Goal: Transaction & Acquisition: Subscribe to service/newsletter

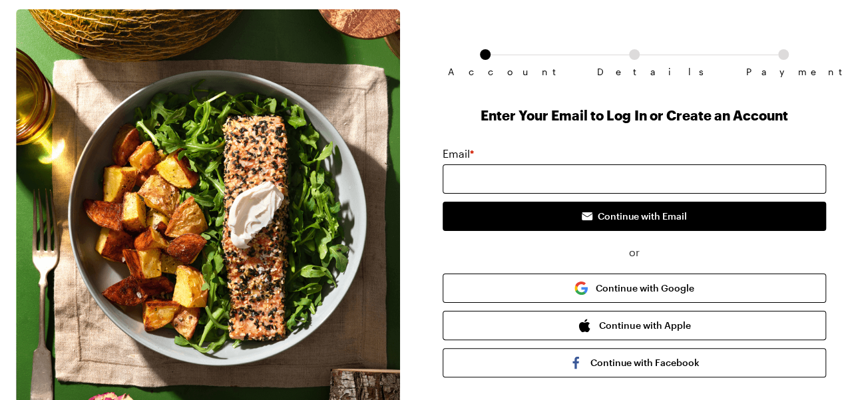
scroll to position [67, 0]
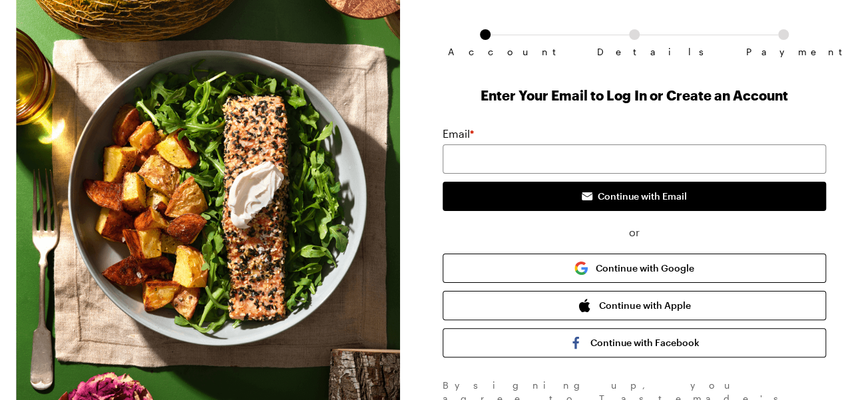
click at [631, 133] on div "Email *" at bounding box center [635, 134] width 384 height 16
click at [609, 151] on input "email" at bounding box center [635, 159] width 384 height 29
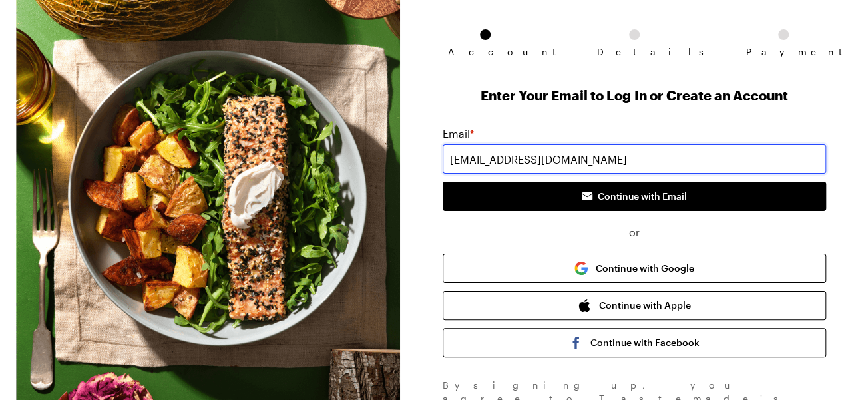
type input "[EMAIL_ADDRESS][DOMAIN_NAME]"
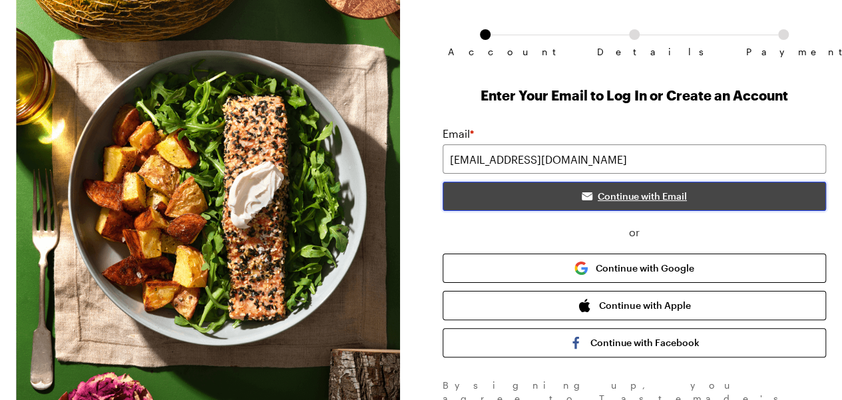
click at [653, 184] on button "Continue with Email" at bounding box center [635, 196] width 384 height 29
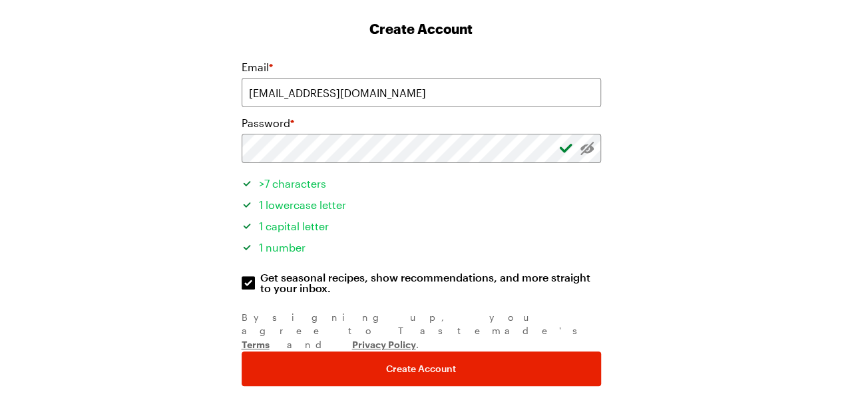
scroll to position [156, 0]
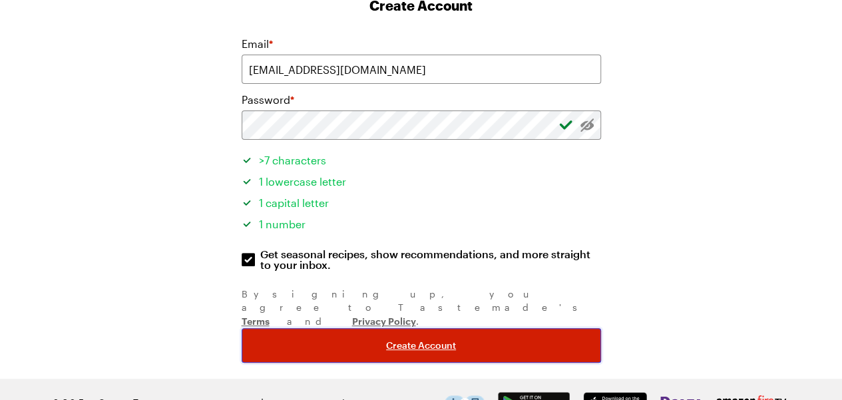
click at [429, 339] on span "Create Account" at bounding box center [421, 345] width 70 height 13
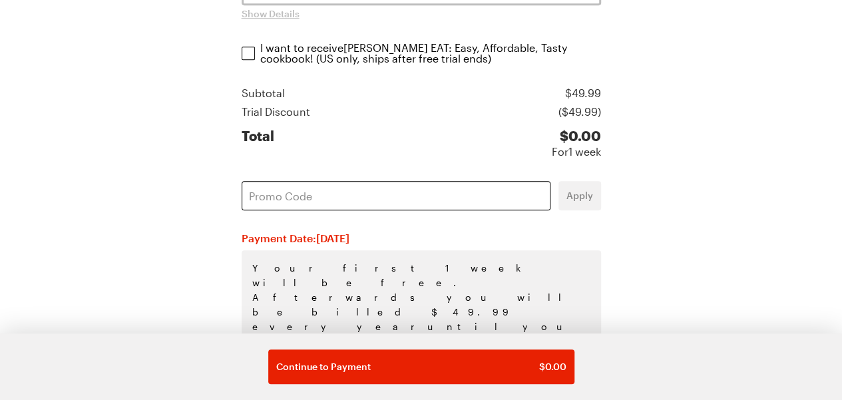
scroll to position [364, 0]
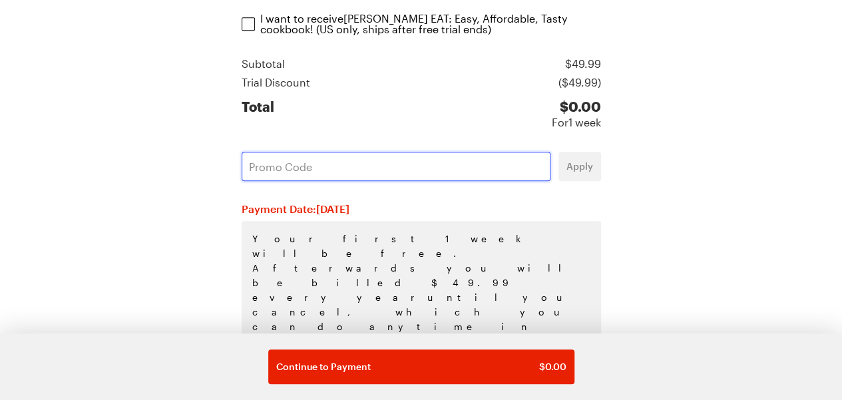
click at [357, 154] on input "text" at bounding box center [396, 166] width 309 height 29
paste input "K14DBUAP"
type input "K14DBUAP"
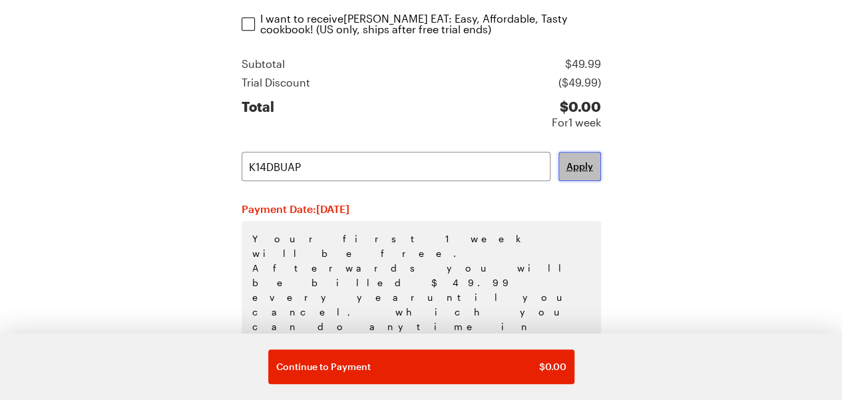
click at [567, 166] on span "Apply" at bounding box center [580, 166] width 27 height 13
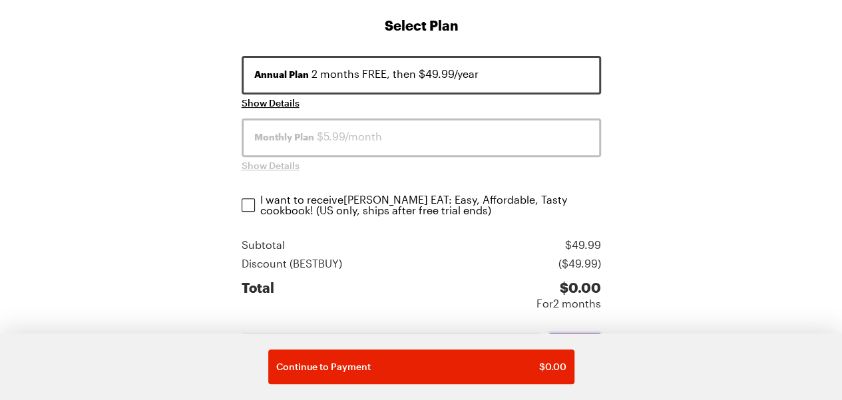
scroll to position [164, 0]
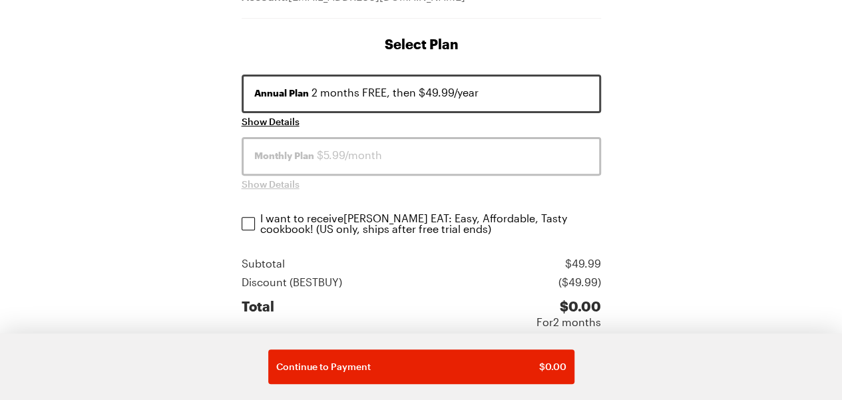
click at [258, 220] on label "I want to receive [PERSON_NAME] EAT: Easy, Affordable, Tasty cookbook ! (US onl…" at bounding box center [422, 223] width 360 height 21
click at [255, 220] on input "I want to receive [PERSON_NAME] EAT: Easy, Affordable, Tasty cookbook ! (US onl…" at bounding box center [248, 223] width 13 height 13
checkbox input "true"
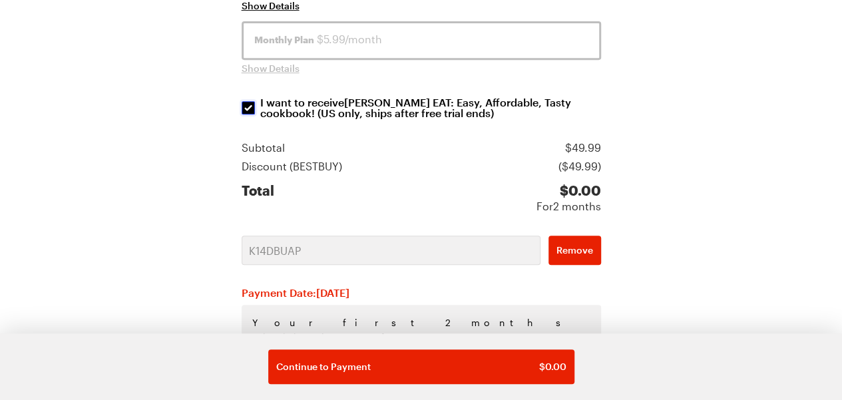
scroll to position [364, 0]
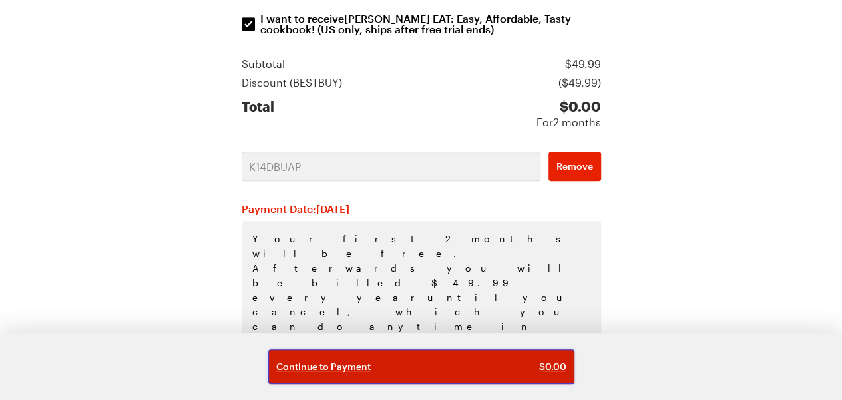
click at [414, 373] on div "Continue to Payment $ 0.00" at bounding box center [421, 366] width 290 height 13
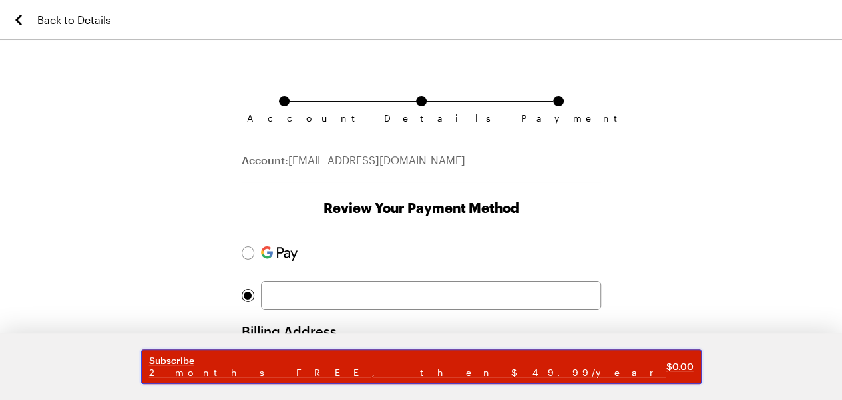
click at [395, 362] on span "Subscribe" at bounding box center [407, 361] width 517 height 12
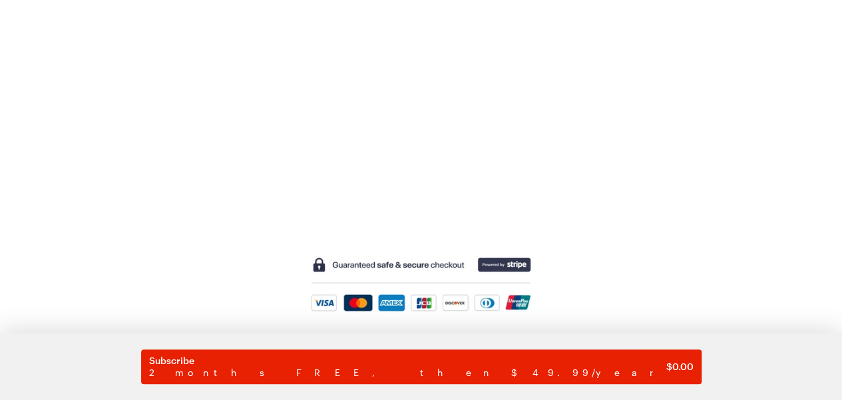
scroll to position [494, 0]
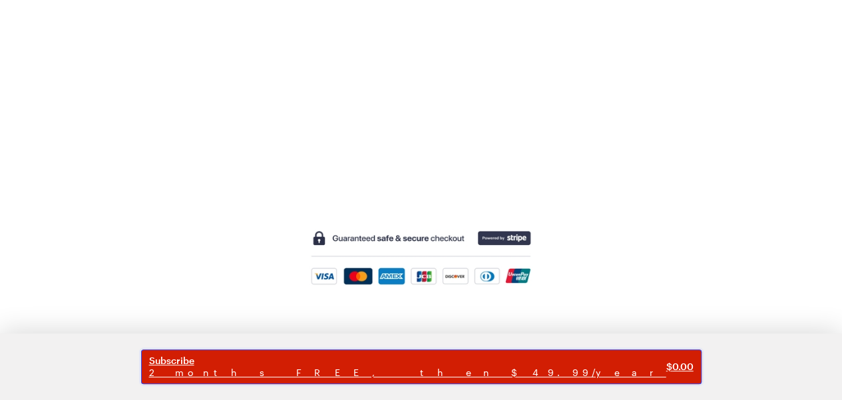
click at [392, 378] on span "2 months FREE, then $49.99/year" at bounding box center [407, 373] width 517 height 12
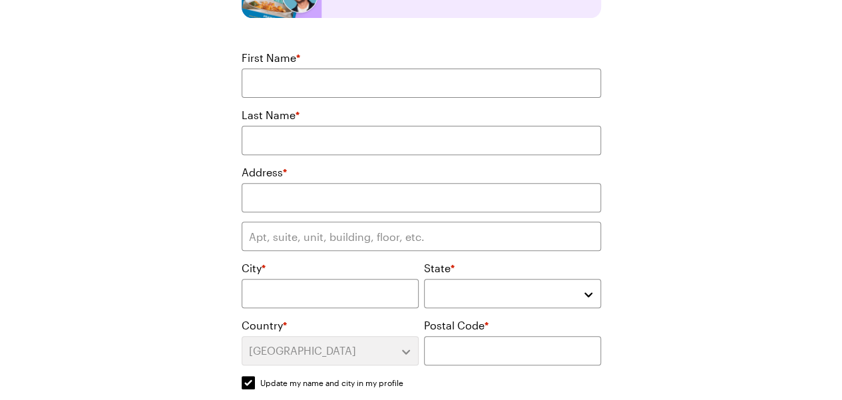
scroll to position [89, 0]
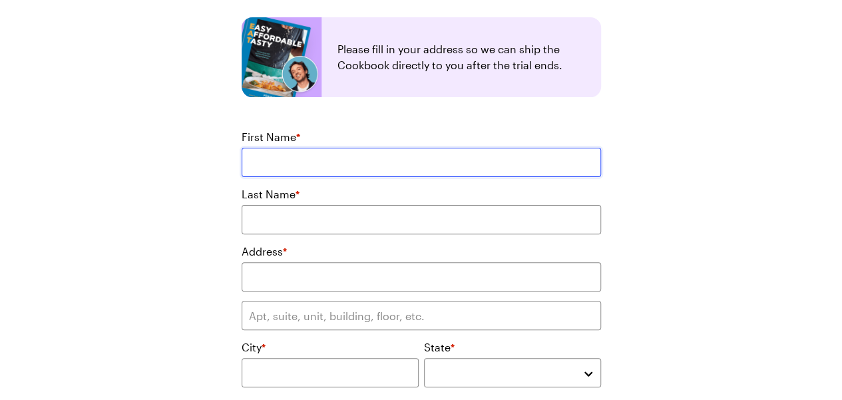
click at [282, 160] on input "First Name *" at bounding box center [422, 162] width 360 height 29
type input "Sajia"
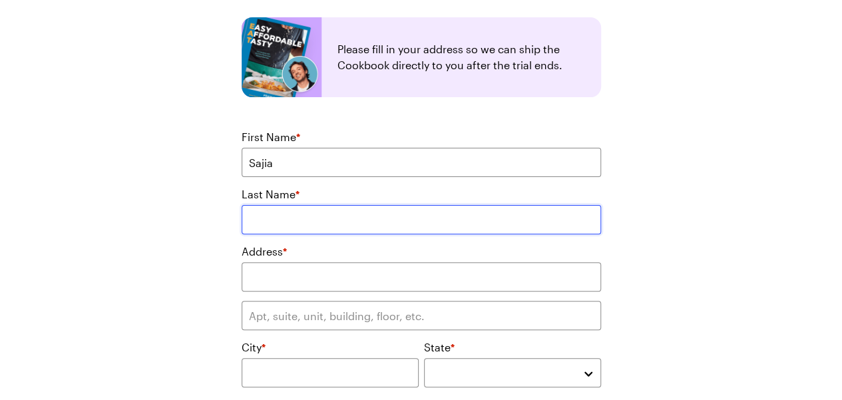
click at [278, 207] on input "Last Name *" at bounding box center [422, 219] width 360 height 29
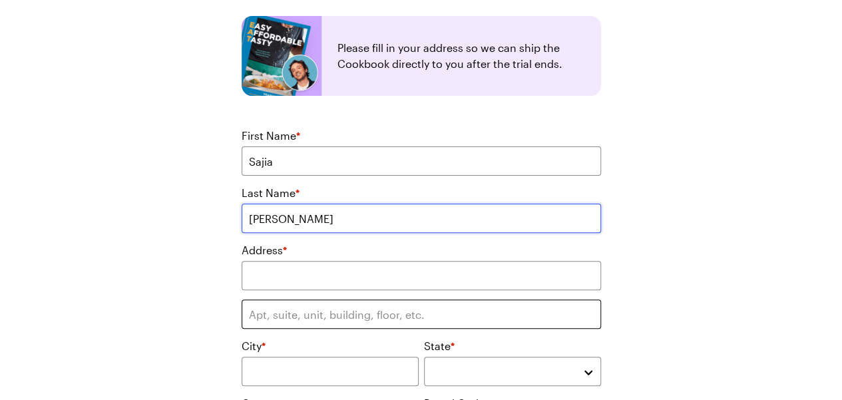
scroll to position [156, 0]
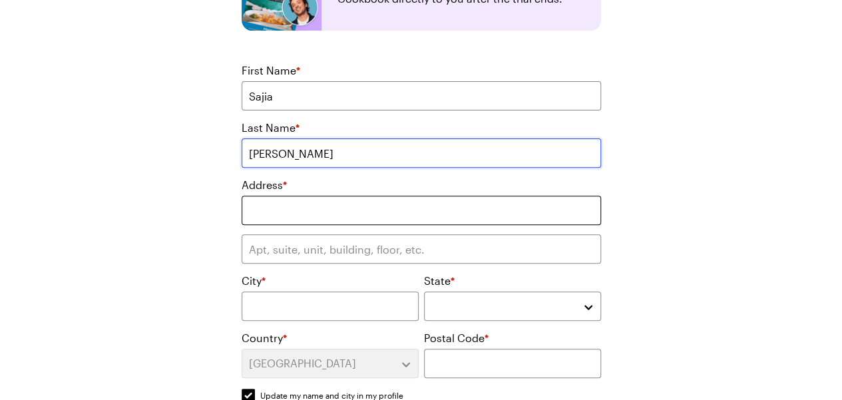
type input "[PERSON_NAME]"
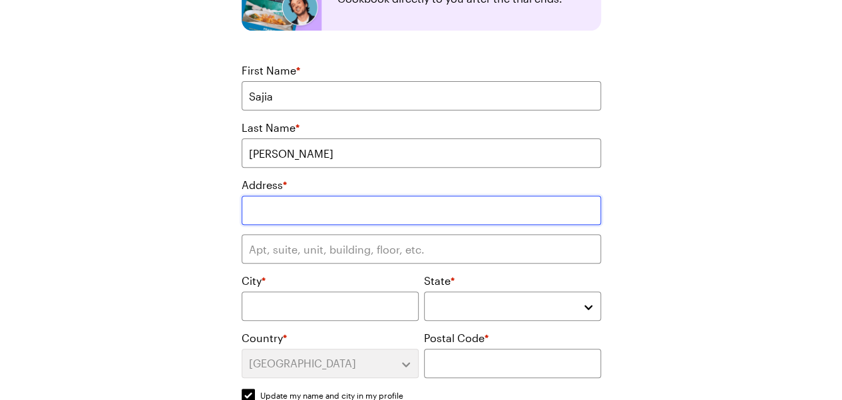
click at [305, 215] on input "text" at bounding box center [422, 210] width 360 height 29
type input "[STREET_ADDRESS][PERSON_NAME]"
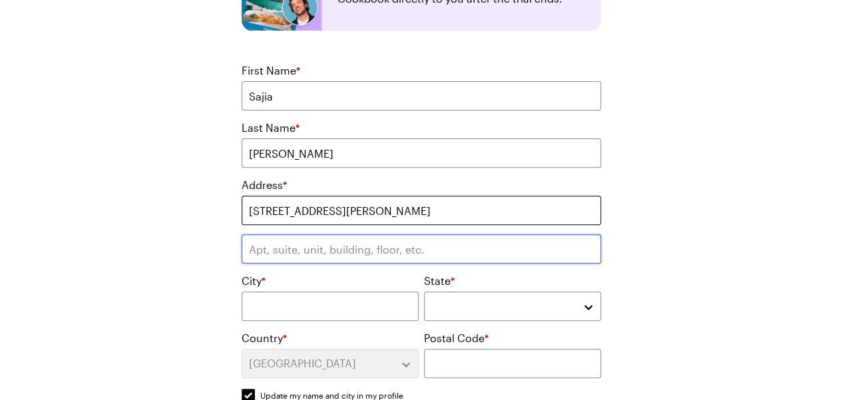
type input "6-9"
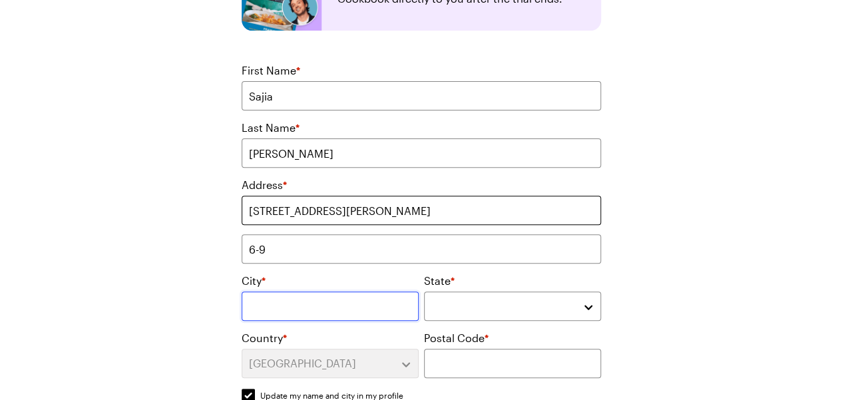
type input "[GEOGRAPHIC_DATA]"
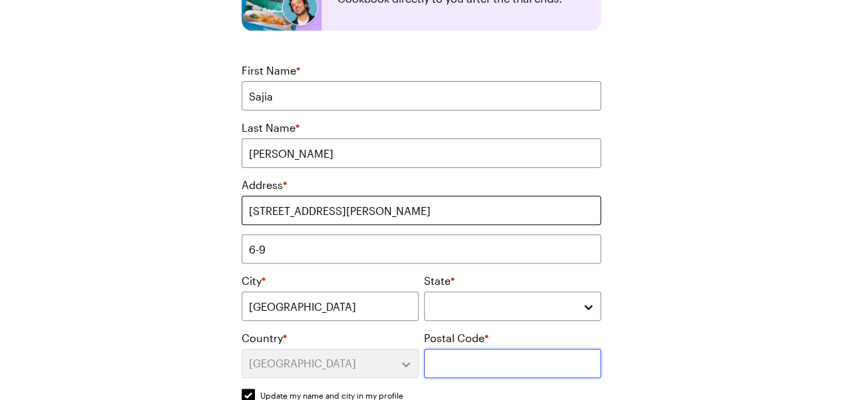
type input "70503"
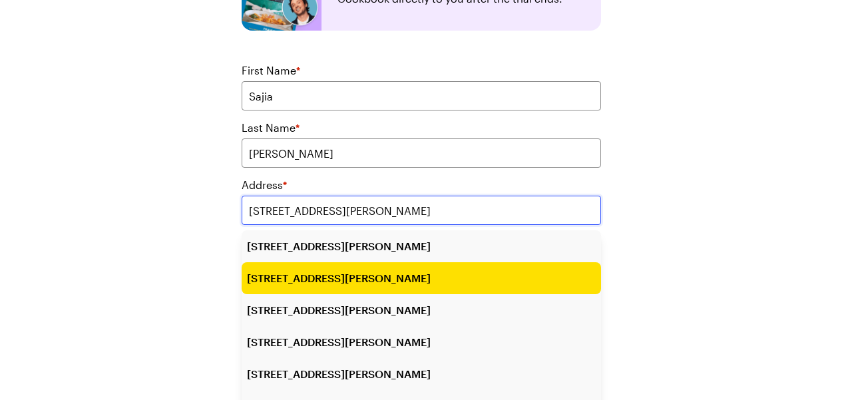
type input "[STREET_ADDRESS][PERSON_NAME]"
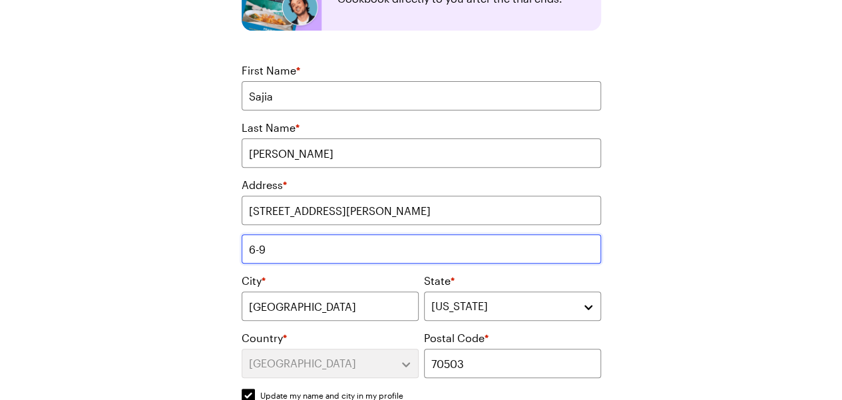
click at [330, 256] on input "6-9" at bounding box center [422, 248] width 360 height 29
click at [283, 258] on input "6-9" at bounding box center [422, 248] width 360 height 29
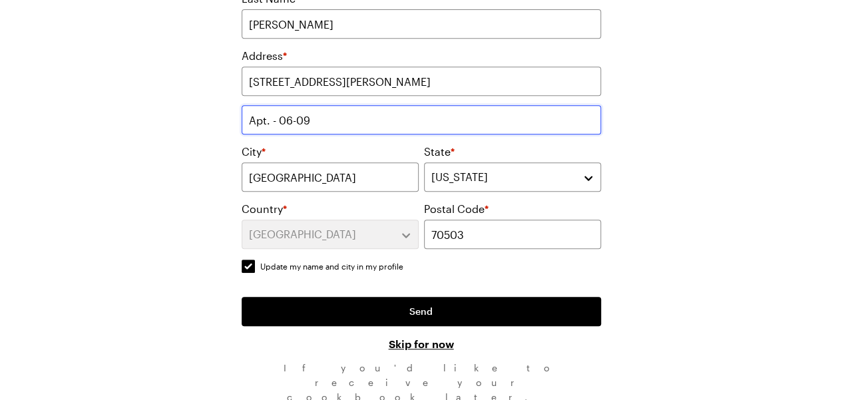
scroll to position [289, 0]
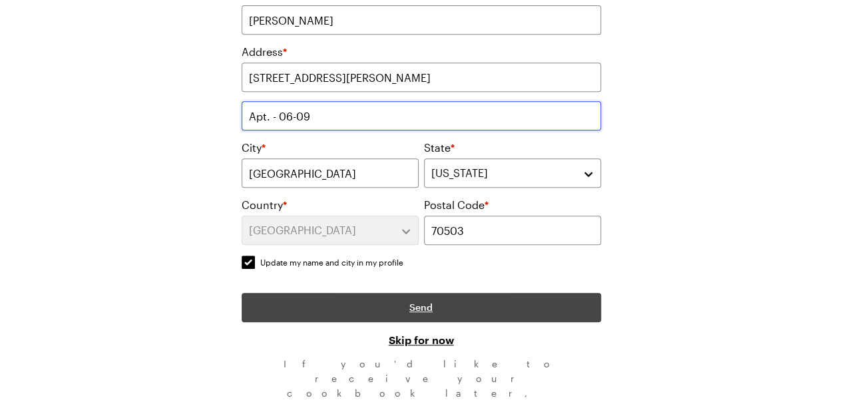
type input "Apt. - 06-09"
click at [397, 306] on button "Send" at bounding box center [422, 307] width 360 height 29
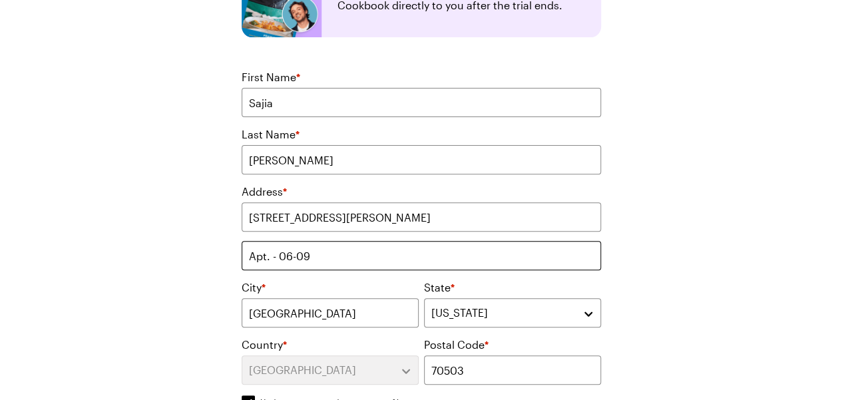
scroll to position [89, 0]
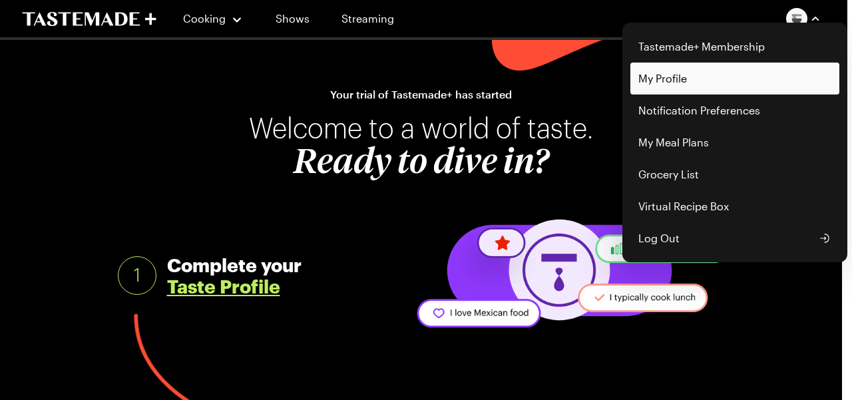
click at [707, 57] on link "Tastemade+ Membership" at bounding box center [735, 47] width 209 height 32
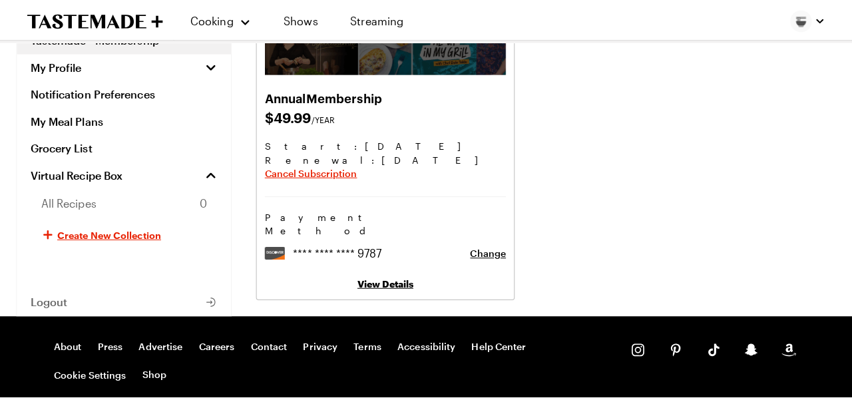
scroll to position [200, 0]
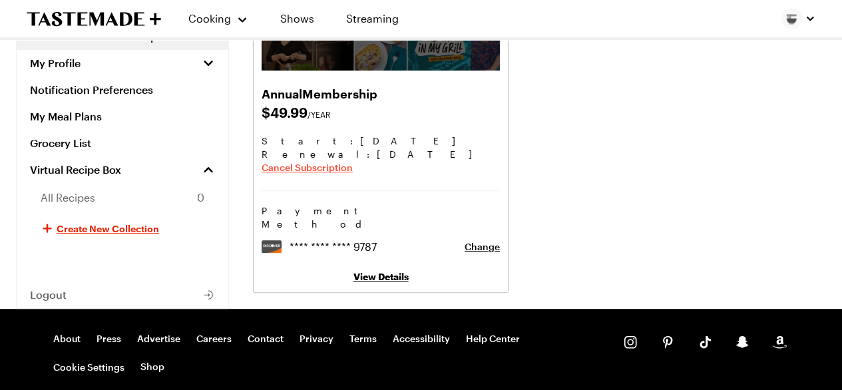
click at [324, 172] on span "Cancel Subscription" at bounding box center [307, 167] width 91 height 13
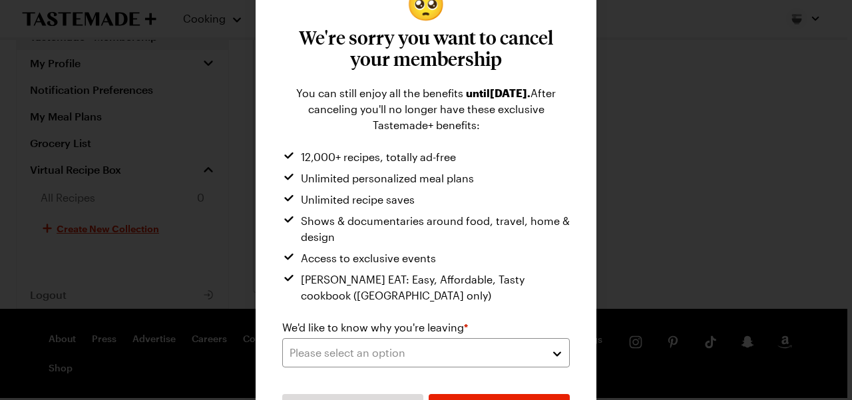
scroll to position [103, 0]
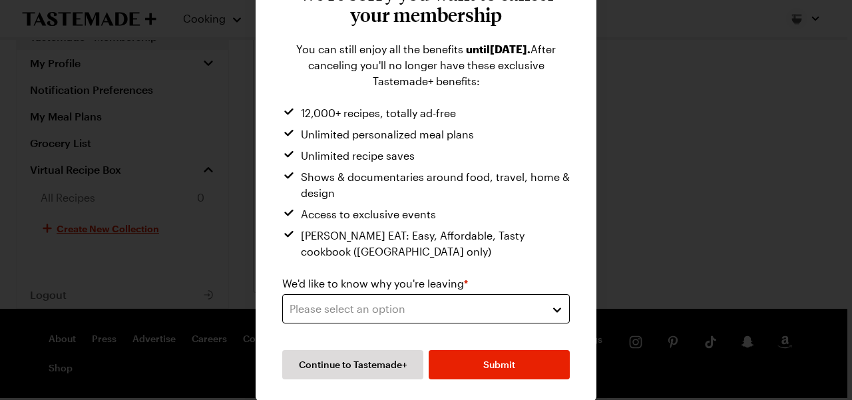
click at [412, 310] on div "Please select an option" at bounding box center [416, 309] width 253 height 16
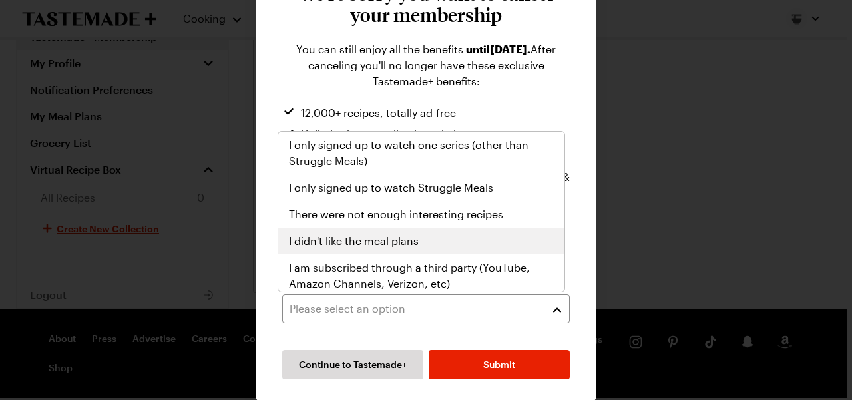
scroll to position [0, 0]
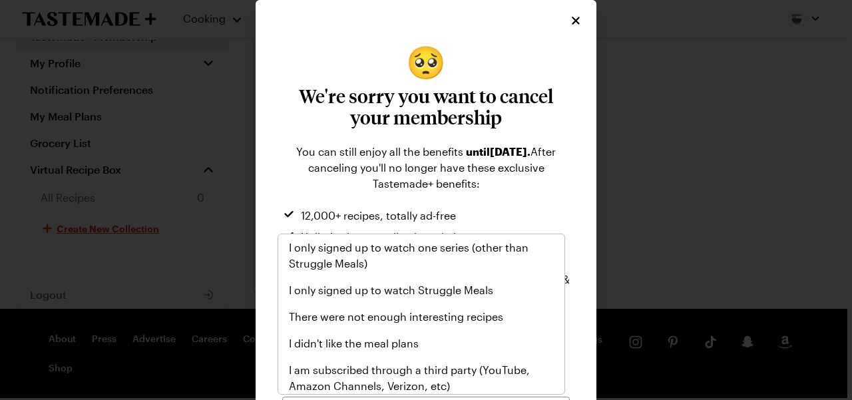
click at [535, 204] on div "🥺 We're sorry you want to cancel your membership You can still enjoy all the be…" at bounding box center [426, 263] width 314 height 437
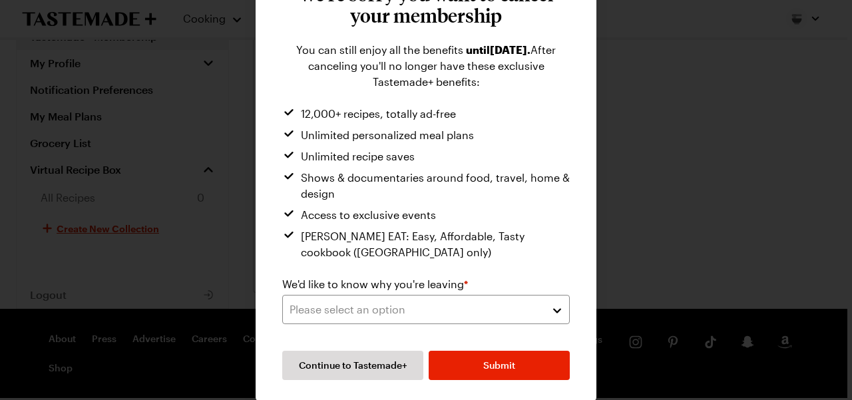
scroll to position [103, 0]
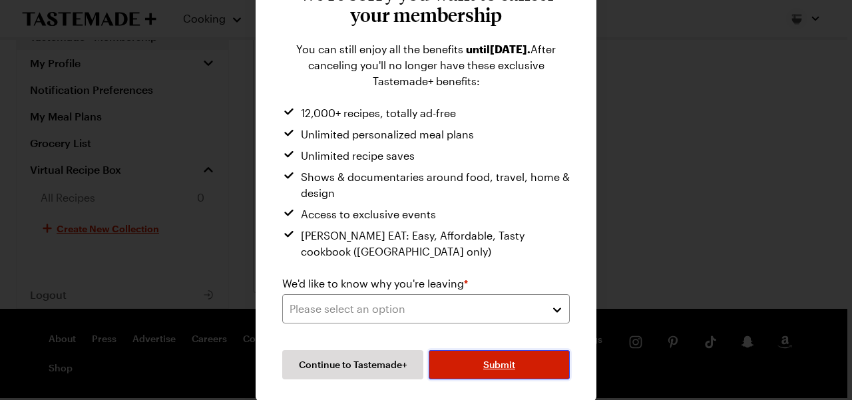
click at [491, 375] on button "Submit" at bounding box center [499, 364] width 141 height 29
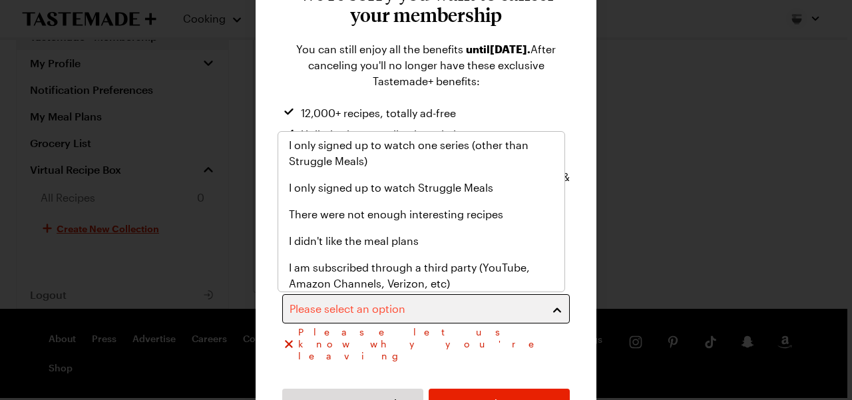
click at [476, 304] on div "Please select an option" at bounding box center [416, 309] width 253 height 16
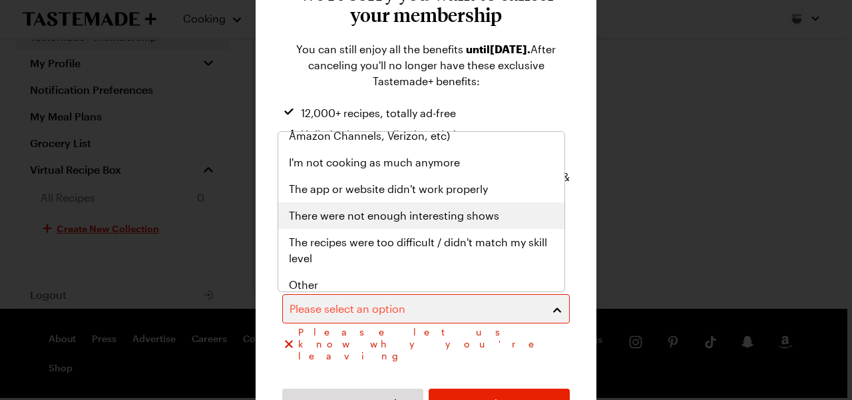
scroll to position [154, 0]
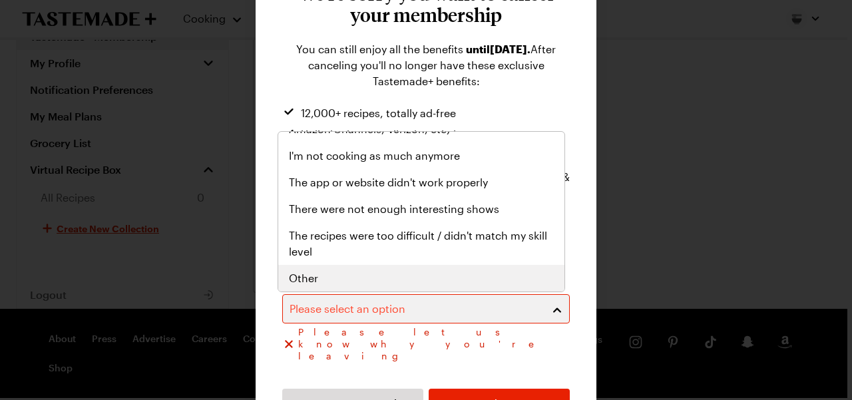
click at [410, 265] on div "Other" at bounding box center [421, 278] width 286 height 27
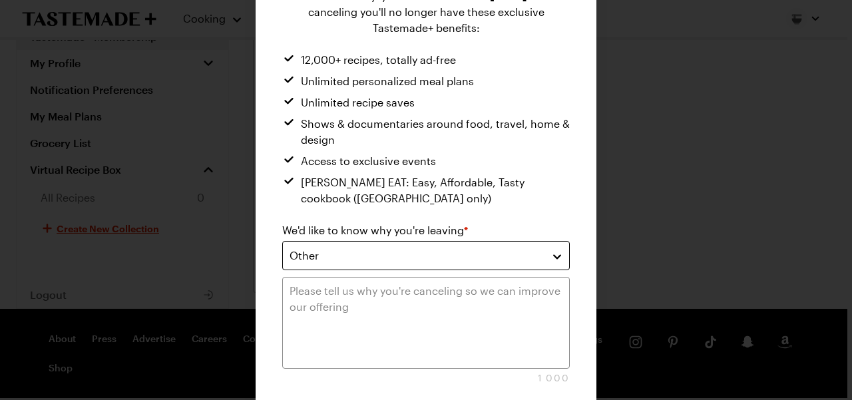
scroll to position [169, 0]
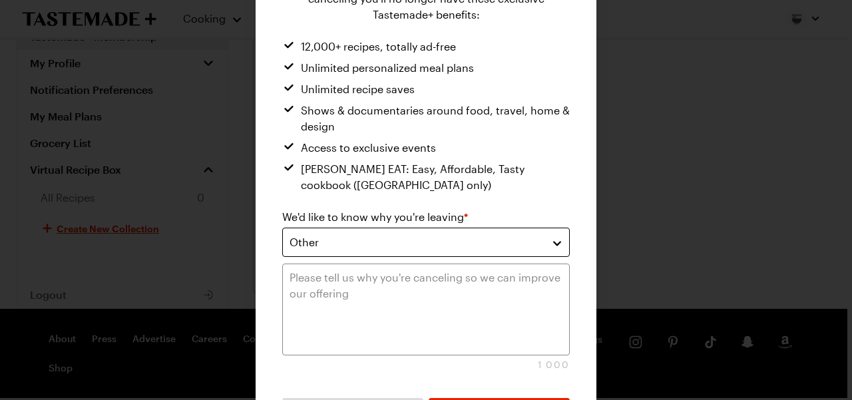
click at [422, 250] on button "Other" at bounding box center [426, 242] width 288 height 29
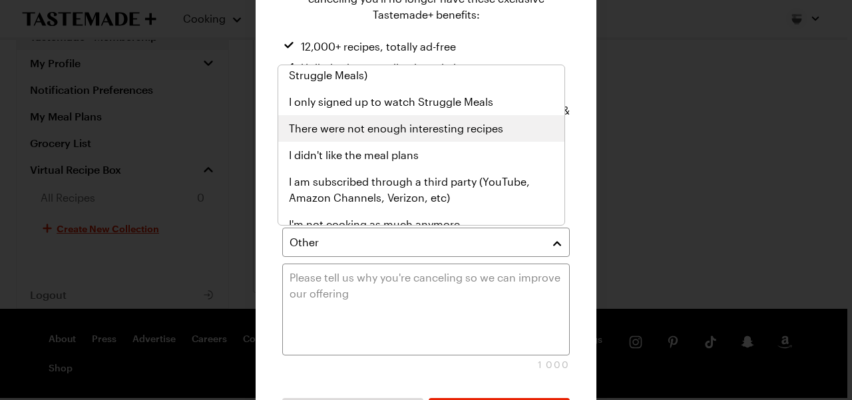
scroll to position [0, 0]
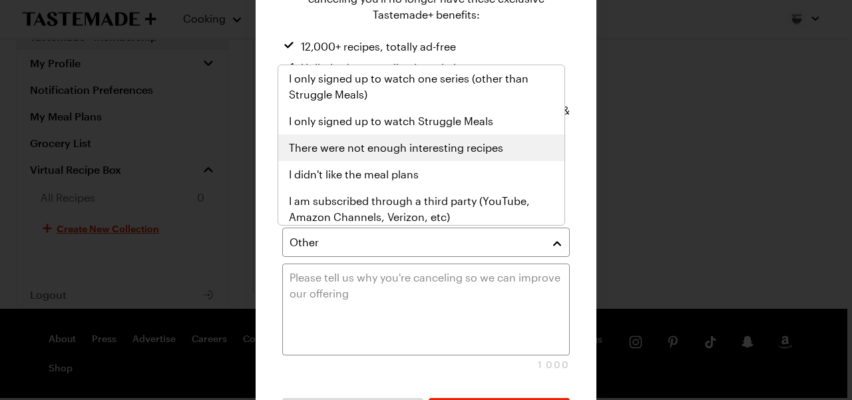
click at [438, 150] on span "There were not enough interesting recipes" at bounding box center [396, 148] width 214 height 16
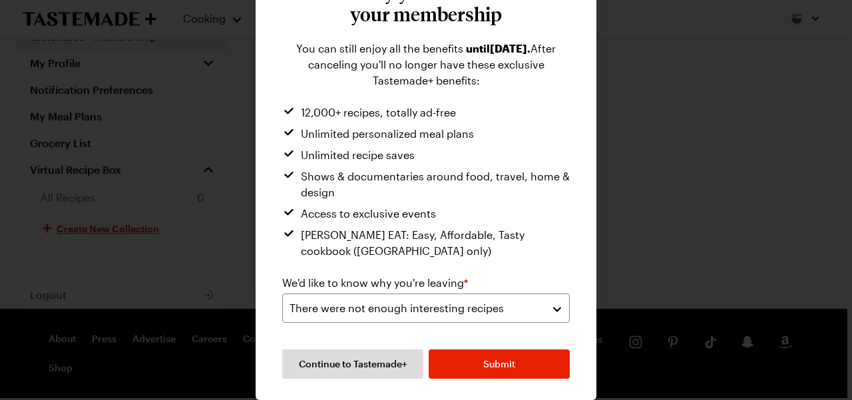
scroll to position [103, 0]
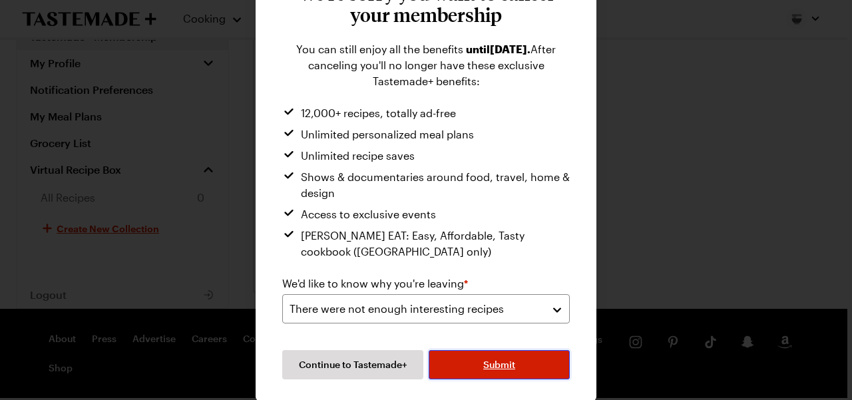
click at [517, 359] on button "Submit" at bounding box center [499, 364] width 141 height 29
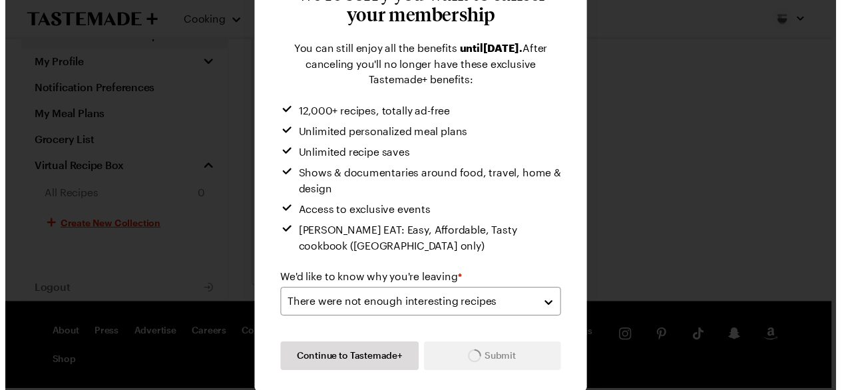
scroll to position [65, 0]
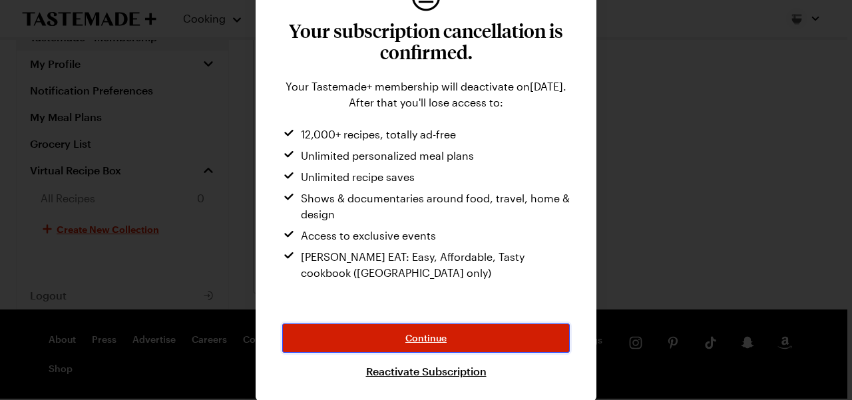
click at [406, 340] on span "Continue" at bounding box center [426, 338] width 41 height 13
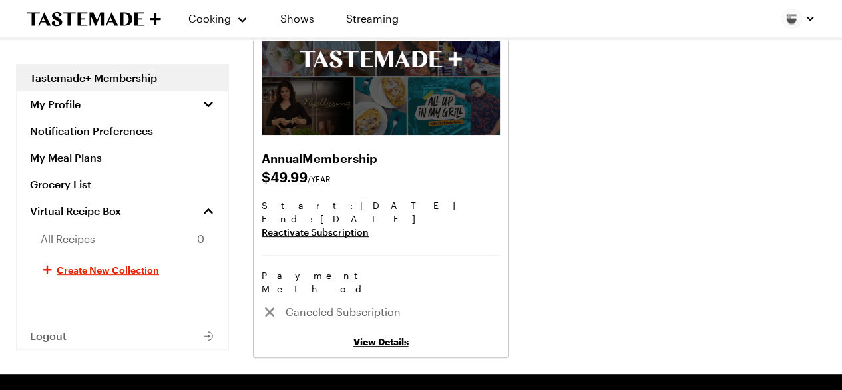
scroll to position [200, 0]
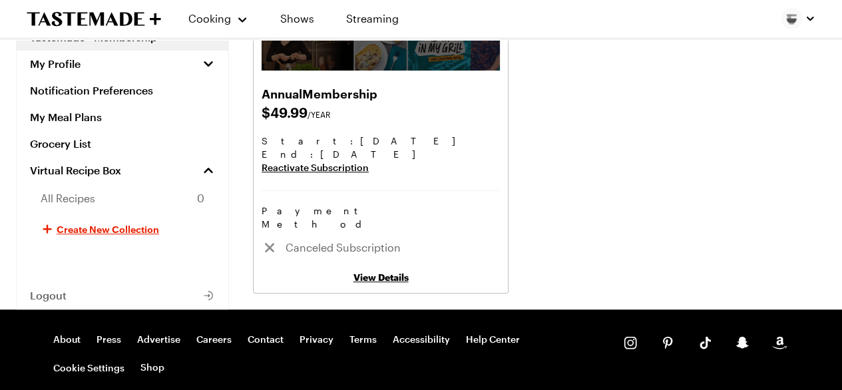
click at [369, 272] on link "View Details" at bounding box center [381, 277] width 55 height 11
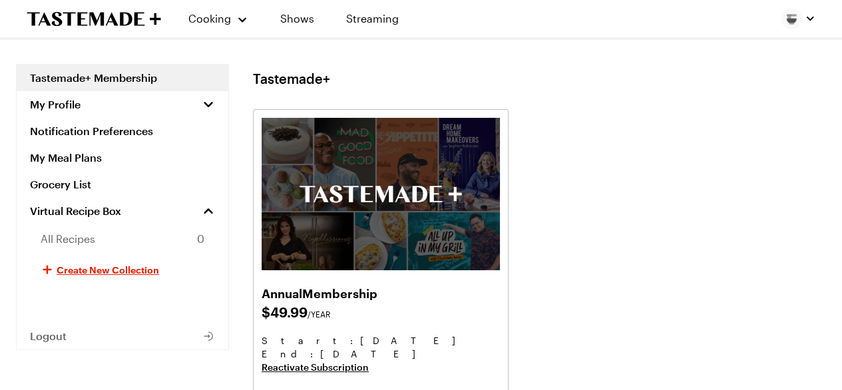
click at [125, 19] on icon "To Tastemade Home Page" at bounding box center [126, 18] width 12 height 13
